Goal: Task Accomplishment & Management: Manage account settings

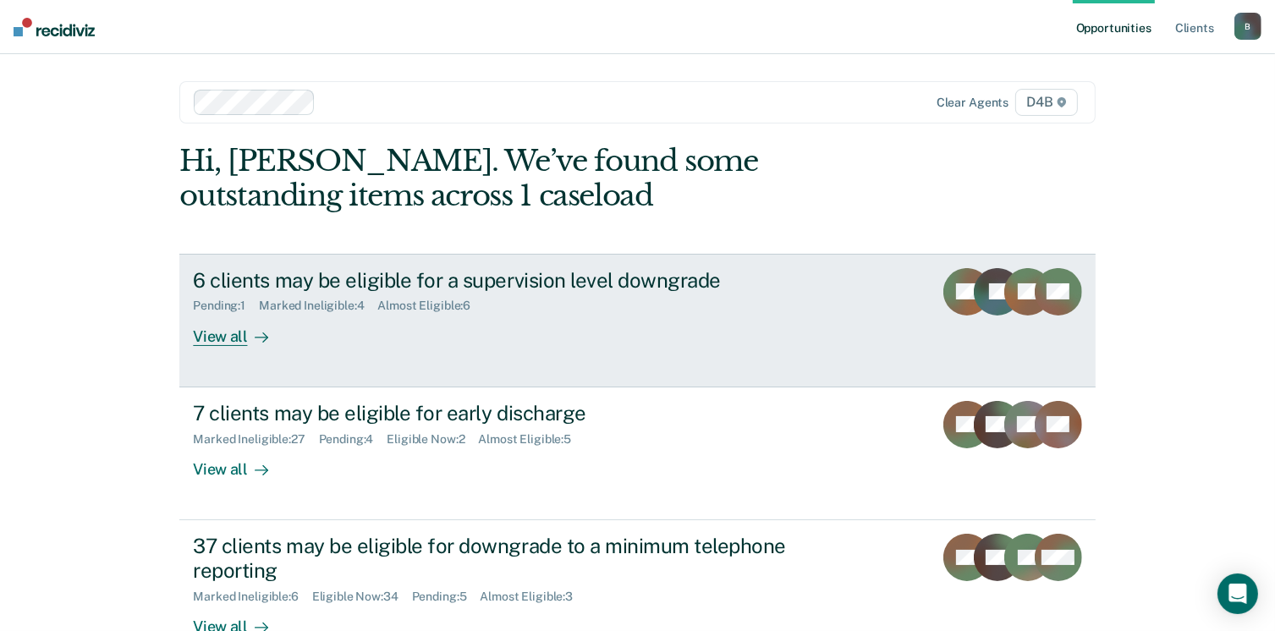
click at [223, 338] on div "View all" at bounding box center [240, 329] width 95 height 33
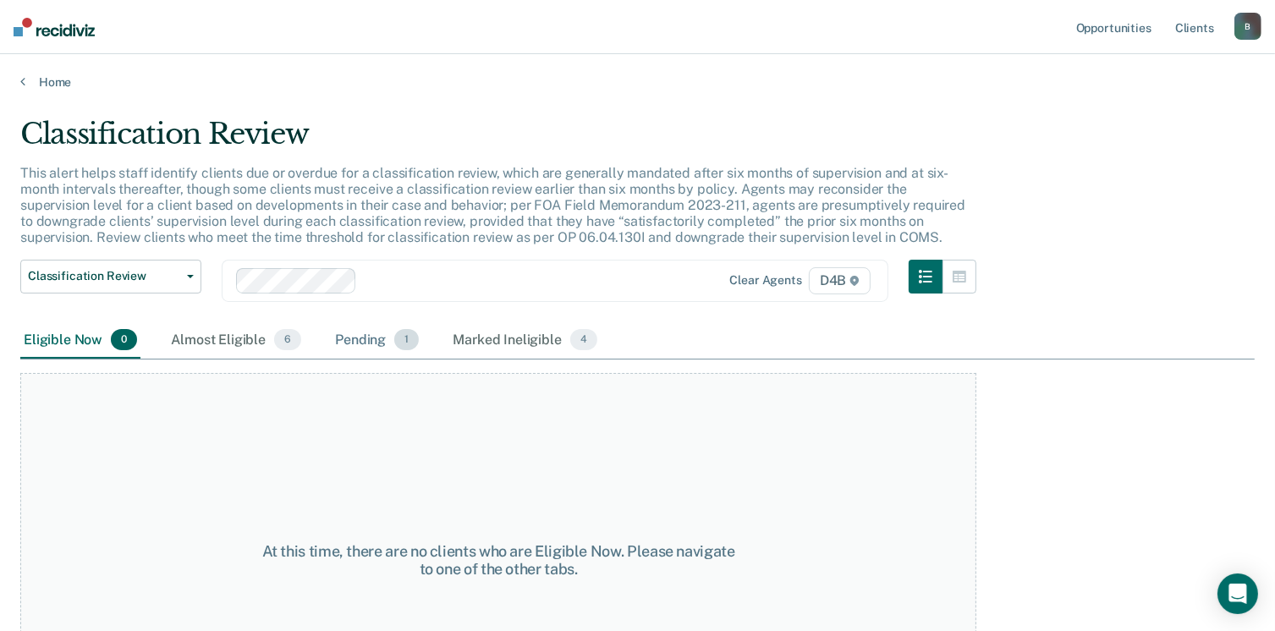
click at [371, 344] on div "Pending 1" at bounding box center [377, 340] width 91 height 37
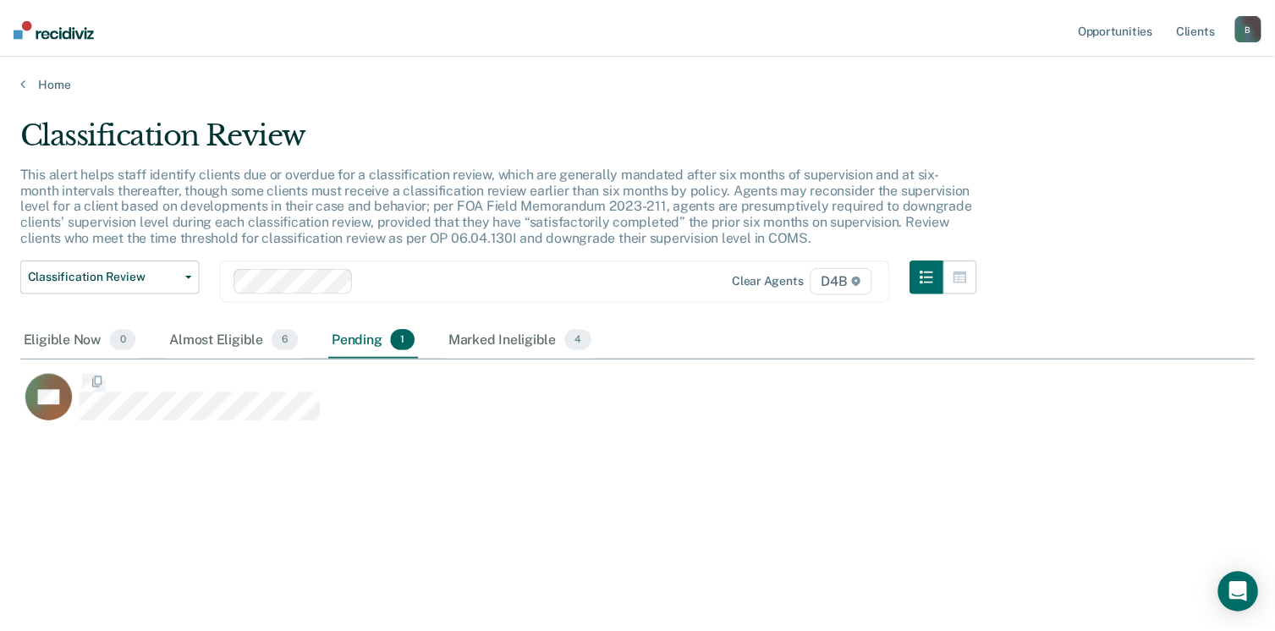
scroll to position [375, 1235]
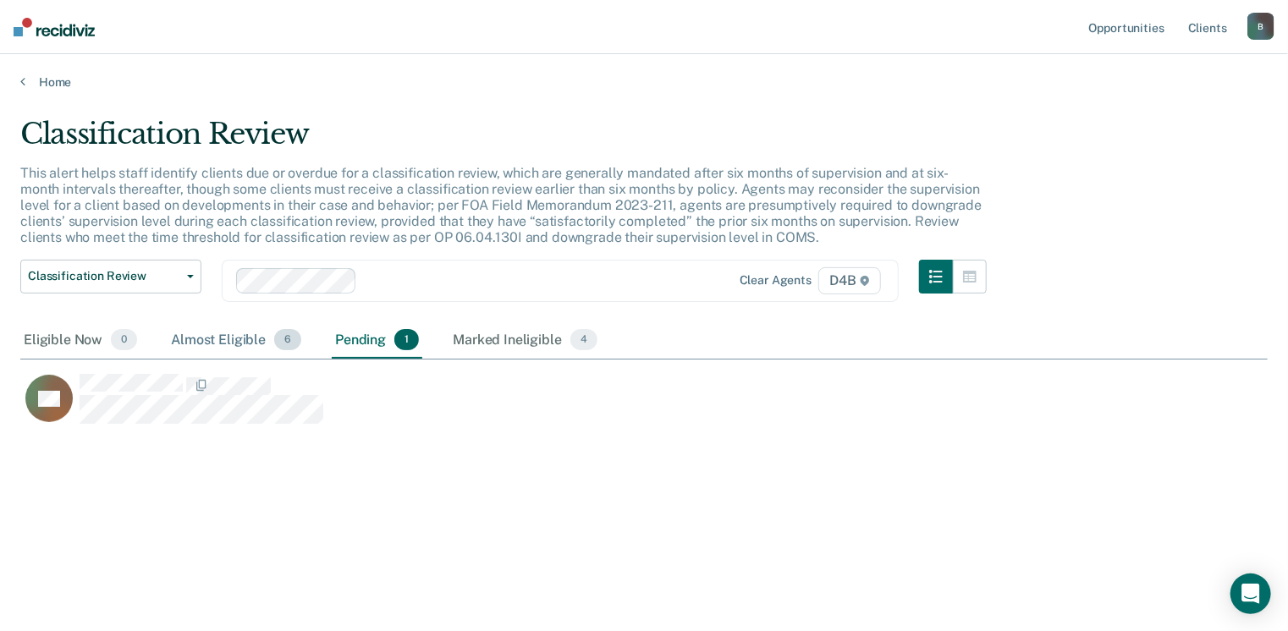
click at [211, 336] on div "Almost Eligible 6" at bounding box center [236, 340] width 137 height 37
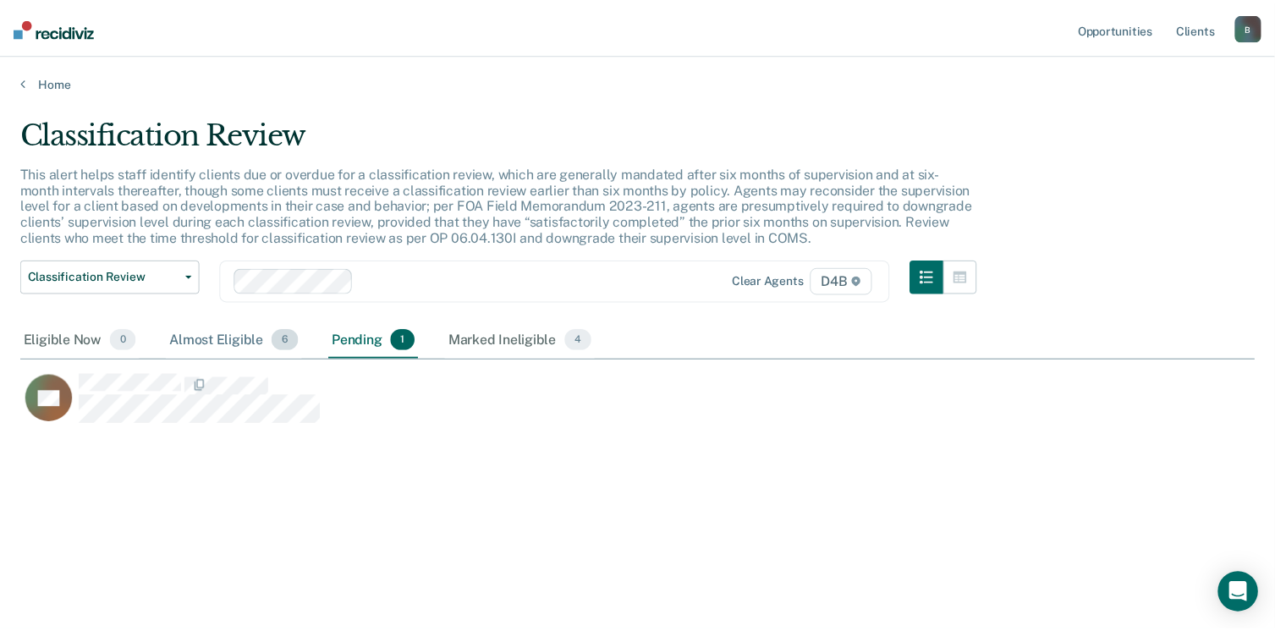
scroll to position [440, 1222]
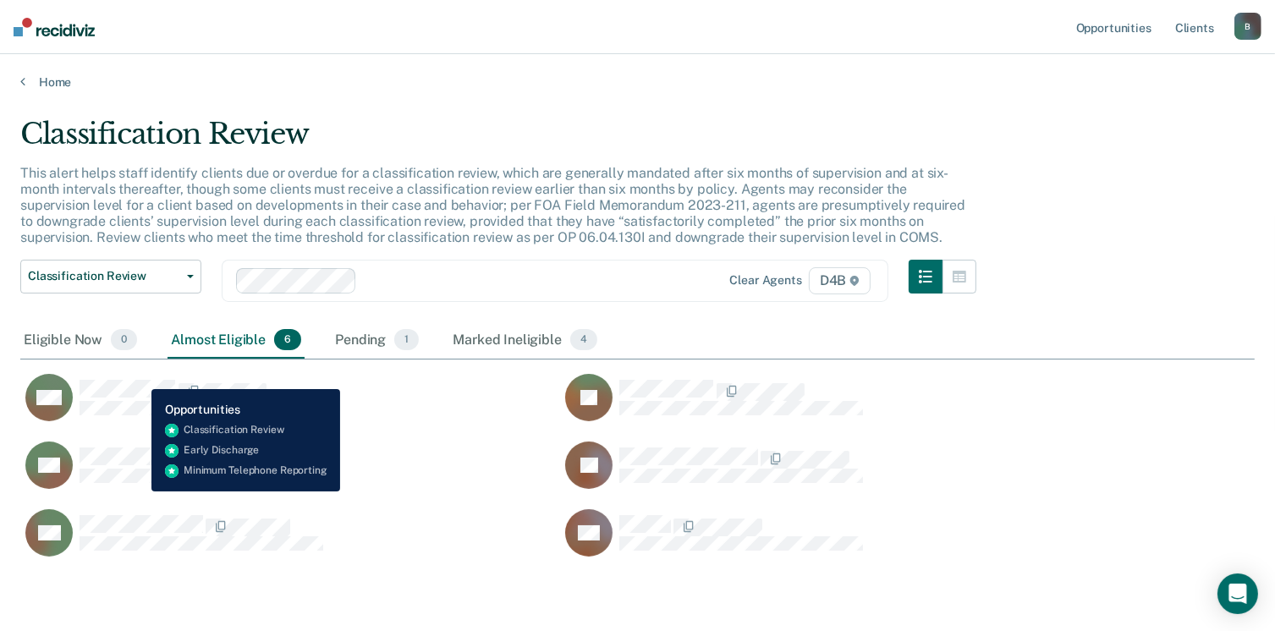
click at [139, 377] on div "AW" at bounding box center [174, 397] width 298 height 47
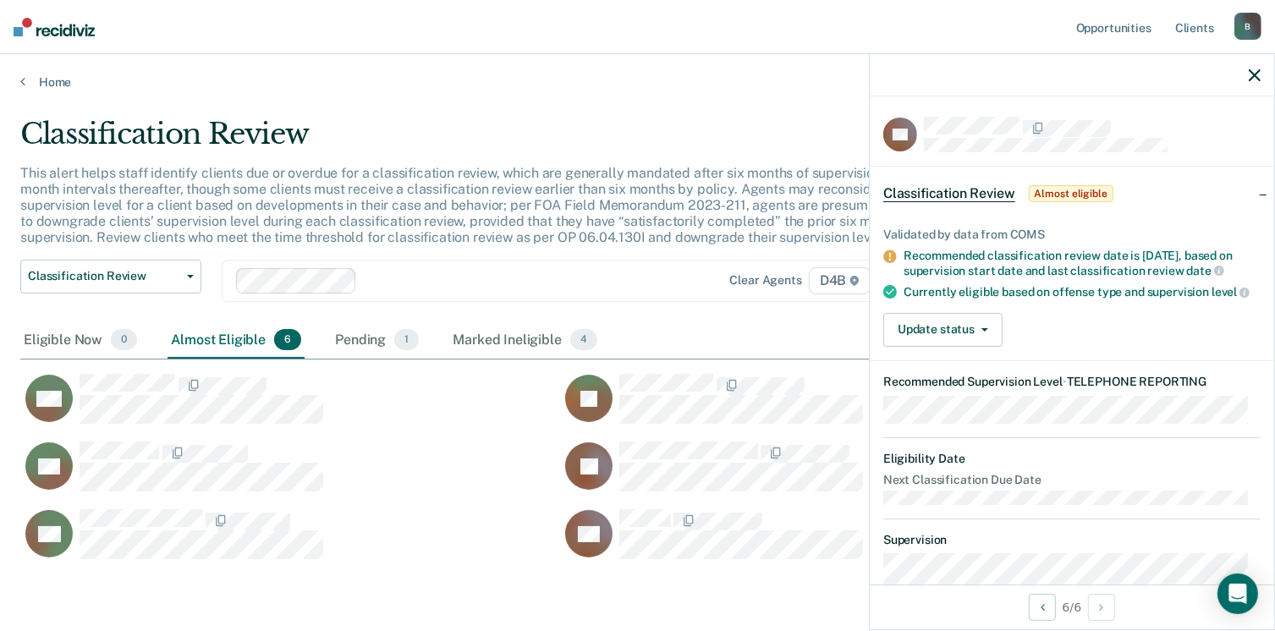
click at [18, 83] on div "Home" at bounding box center [637, 72] width 1275 height 36
click at [20, 85] on icon at bounding box center [22, 81] width 5 height 14
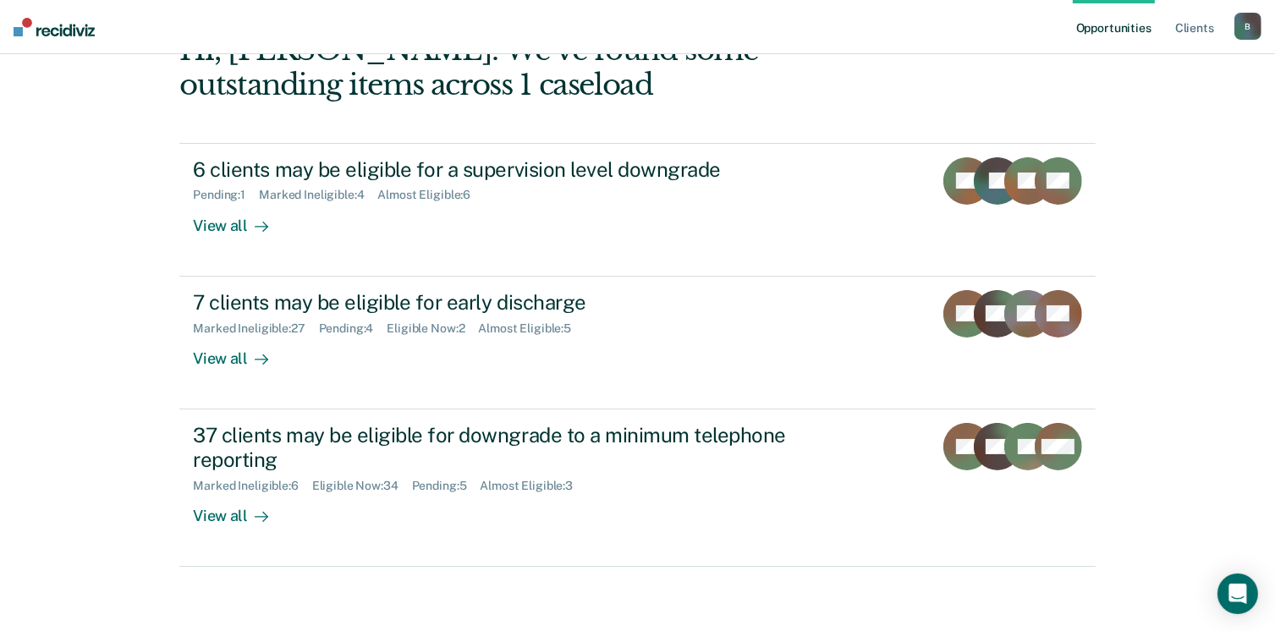
scroll to position [113, 0]
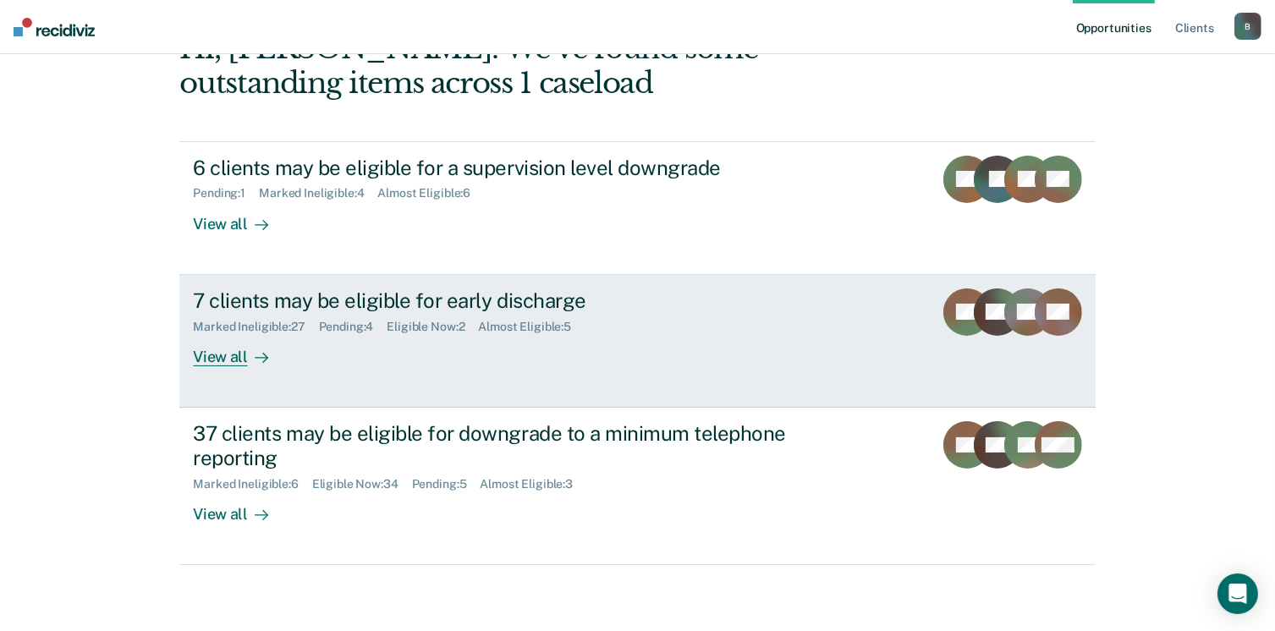
click at [228, 367] on link "7 clients may be eligible for early discharge Marked Ineligible : 27 Pending : …" at bounding box center [637, 341] width 916 height 133
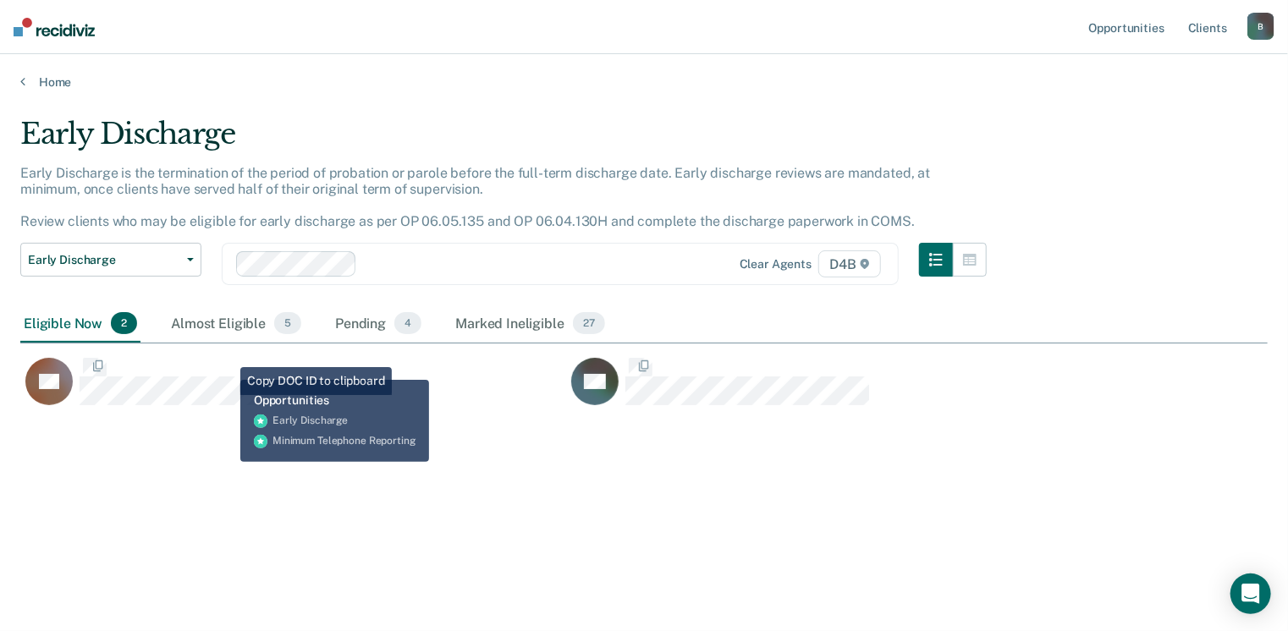
scroll to position [375, 1235]
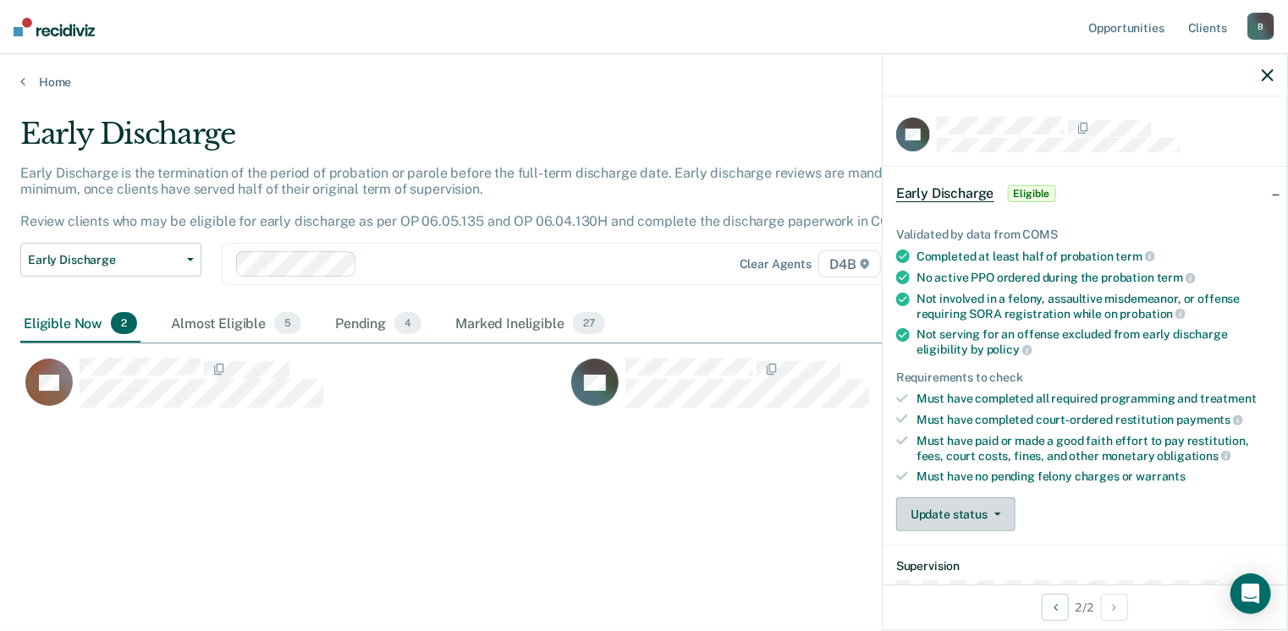
click at [998, 513] on icon "button" at bounding box center [997, 514] width 7 height 3
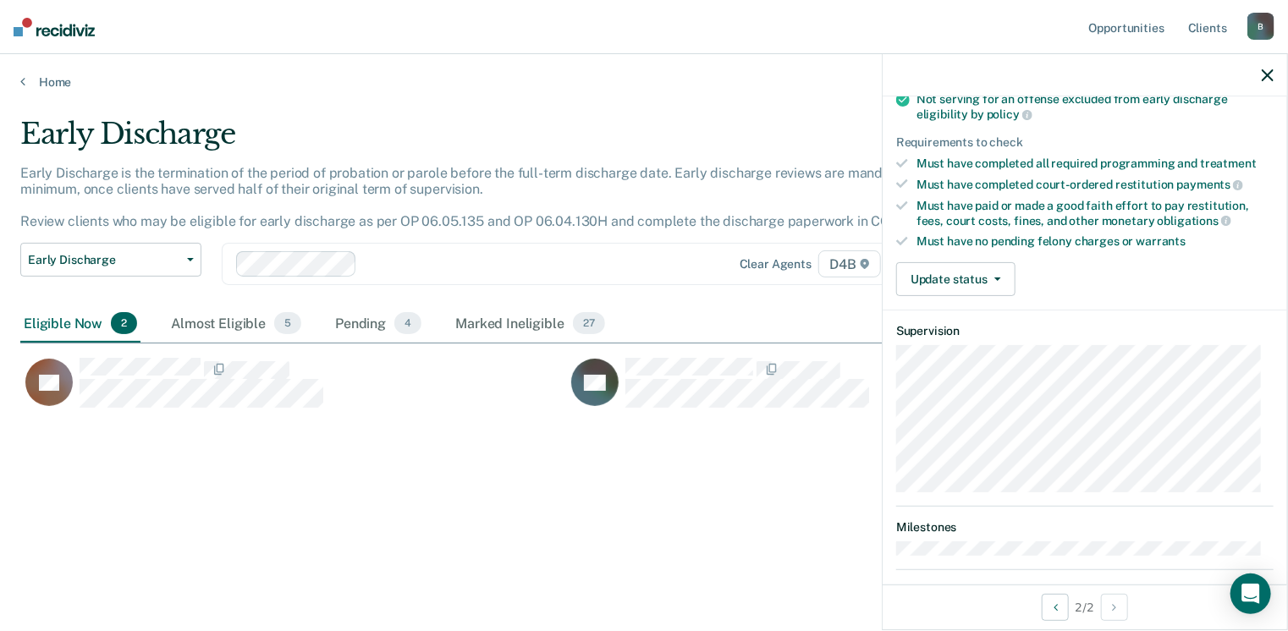
scroll to position [246, 0]
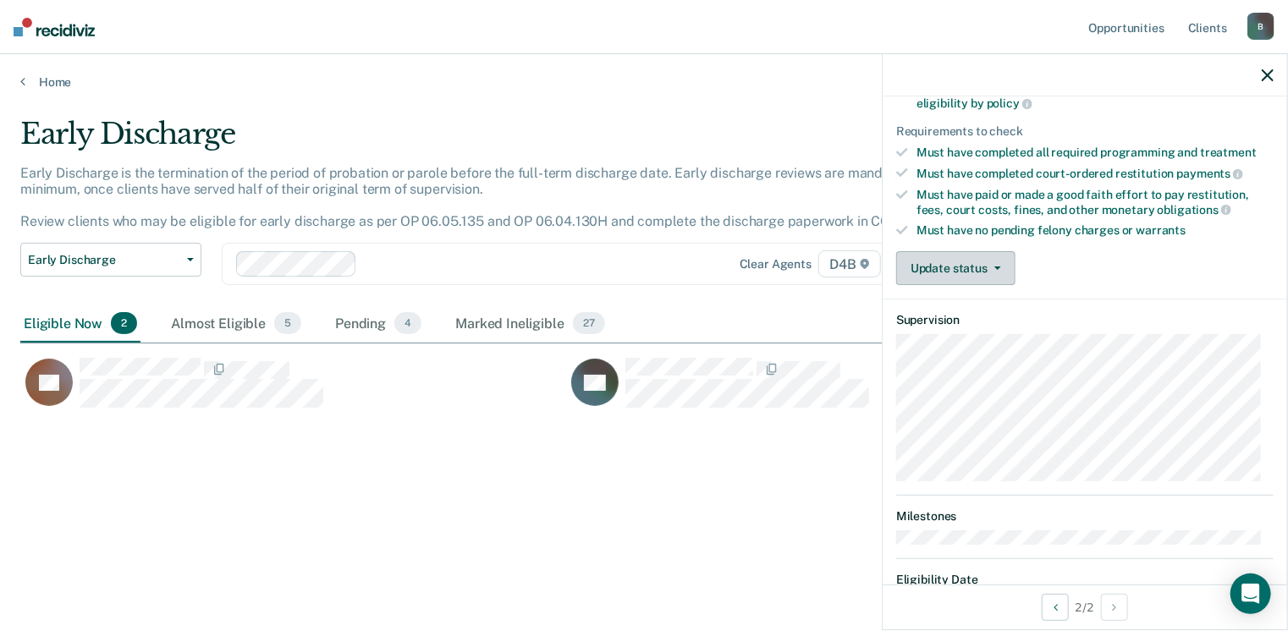
click at [995, 267] on button "Update status" at bounding box center [955, 268] width 119 height 34
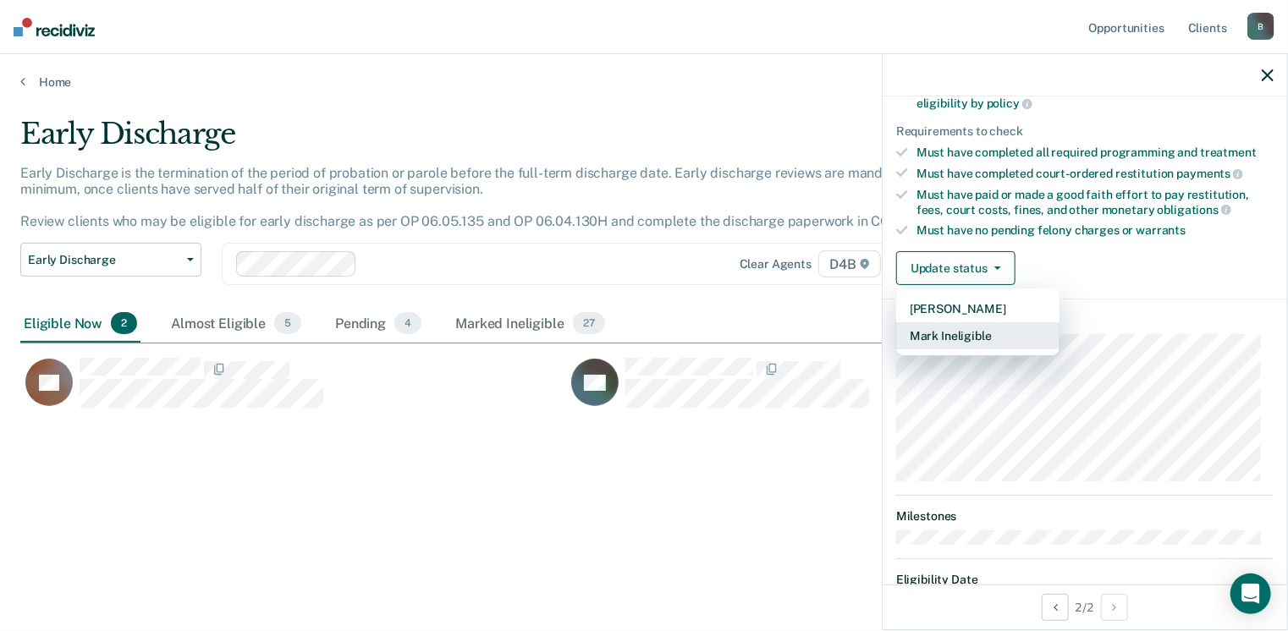
click at [998, 332] on button "Mark Ineligible" at bounding box center [977, 335] width 163 height 27
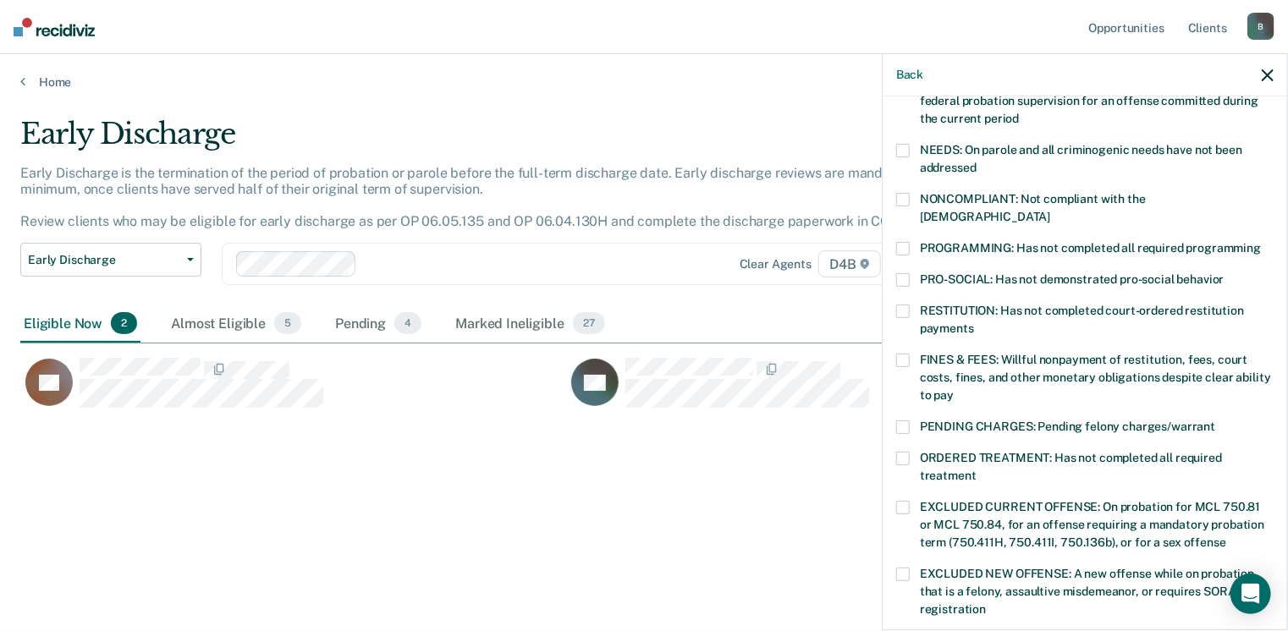
click at [998, 332] on div "RESTITUTION: Has not completed court-ordered restitution payments" at bounding box center [1084, 329] width 377 height 49
click at [901, 305] on label "RESTITUTION: Has not completed court-ordered restitution payments" at bounding box center [1084, 323] width 377 height 36
click at [905, 242] on span at bounding box center [903, 249] width 14 height 14
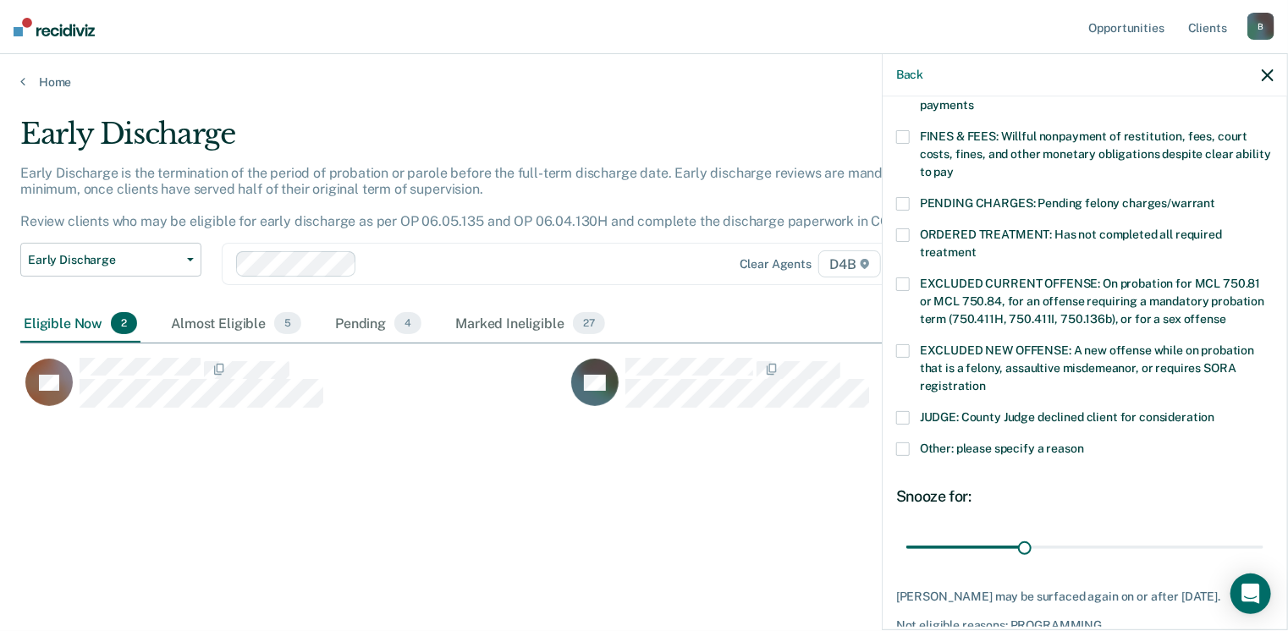
scroll to position [547, 0]
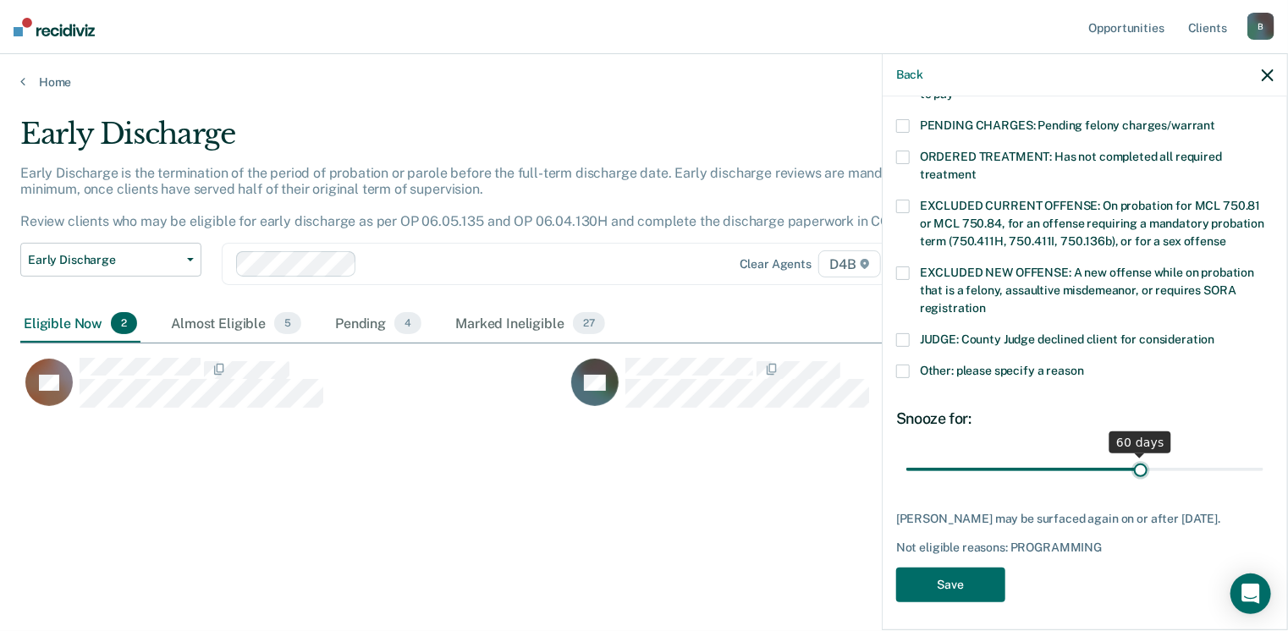
drag, startPoint x: 1025, startPoint y: 452, endPoint x: 1131, endPoint y: 432, distance: 108.4
type input "60"
click at [1131, 455] on input "range" at bounding box center [1084, 470] width 357 height 30
click at [911, 365] on label "Other: please specify a reason" at bounding box center [1084, 374] width 377 height 18
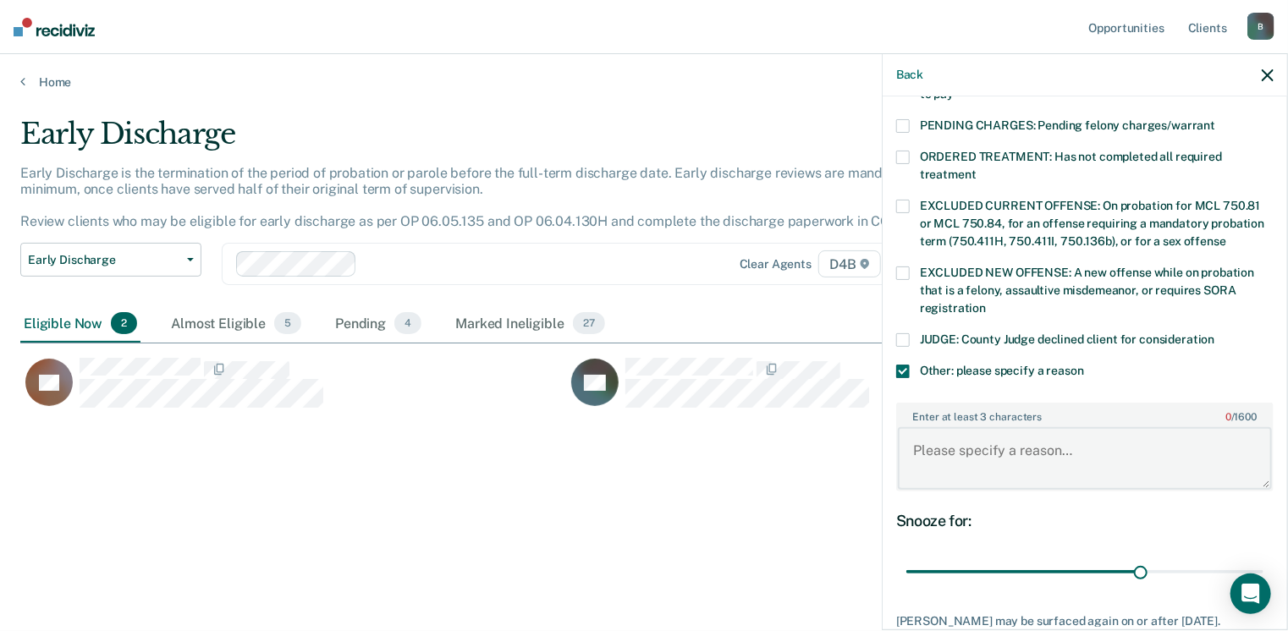
click at [965, 427] on textarea "Enter at least 3 characters 0 / 1600" at bounding box center [1085, 458] width 374 height 63
type textarea "e"
type textarea "Needs to complete community service hours."
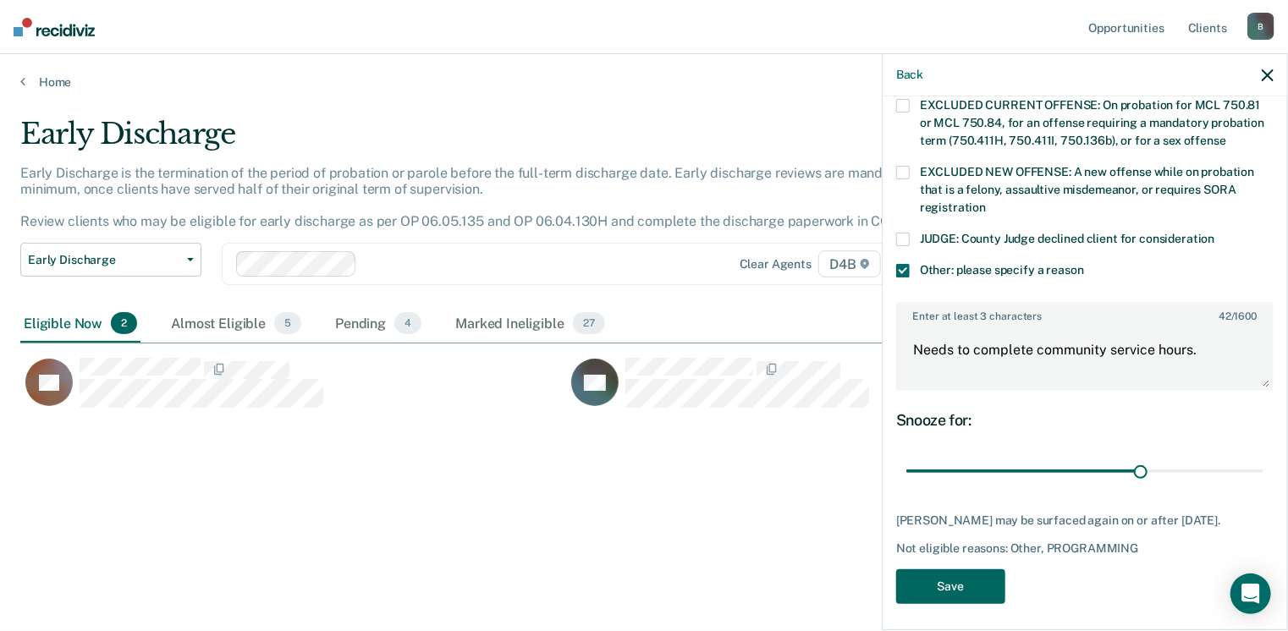
click at [982, 575] on button "Save" at bounding box center [950, 586] width 109 height 35
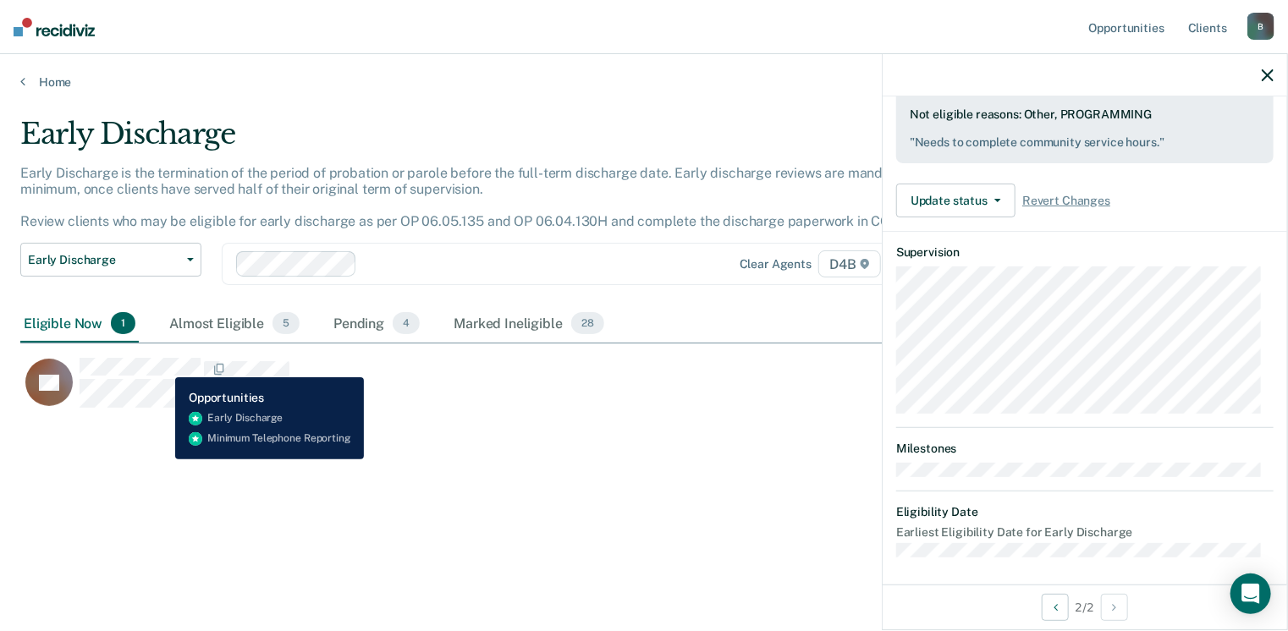
scroll to position [314, 0]
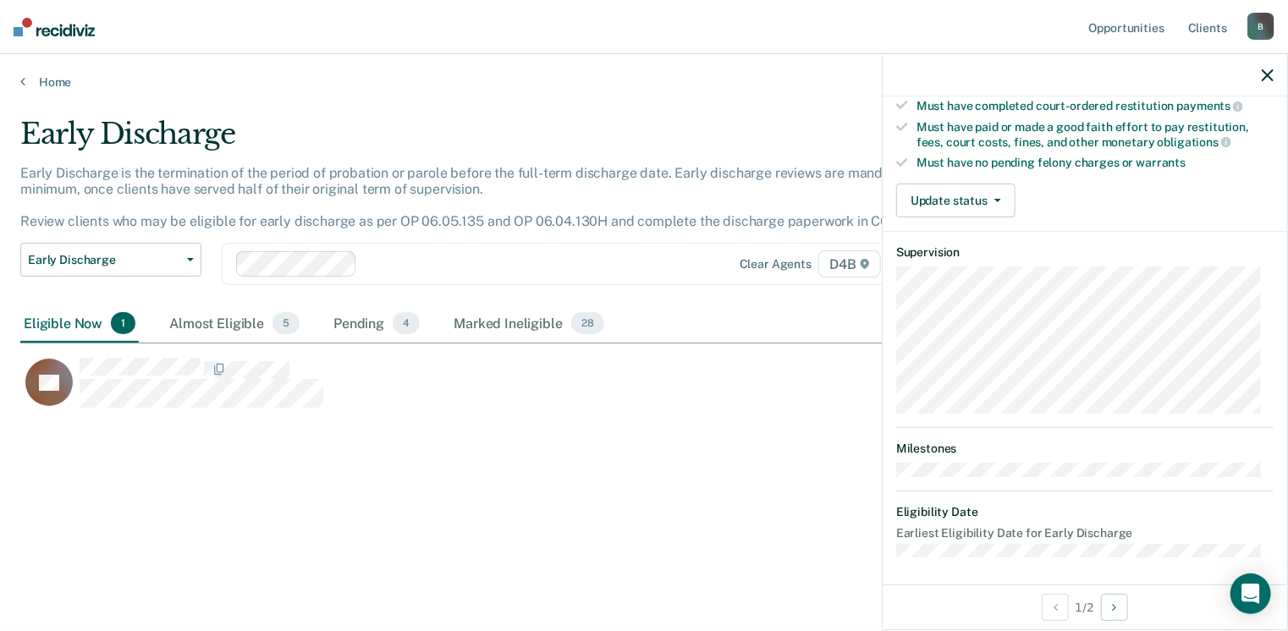
click at [1273, 341] on div "TK Early Discharge Eligible Validated by data from COMS Completed at least half…" at bounding box center [1085, 340] width 404 height 488
